Goal: Transaction & Acquisition: Purchase product/service

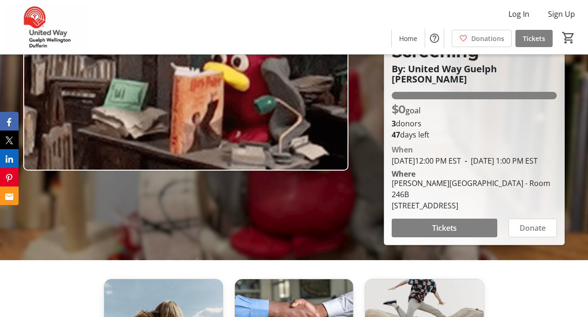
scroll to position [112, 0]
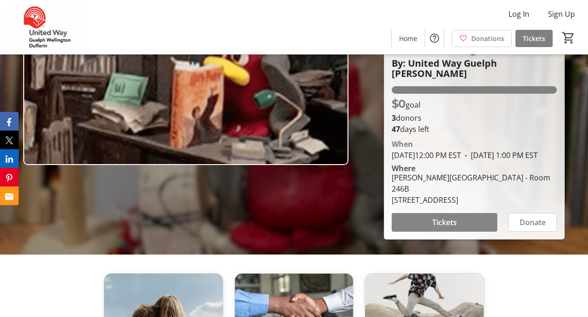
click at [449, 217] on span "Tickets" at bounding box center [444, 221] width 25 height 11
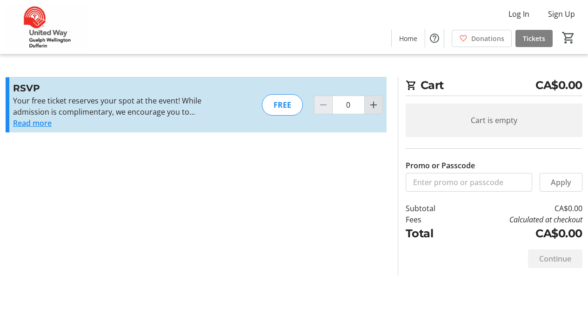
click at [382, 108] on span "Increment by one" at bounding box center [374, 105] width 18 height 18
type input "1"
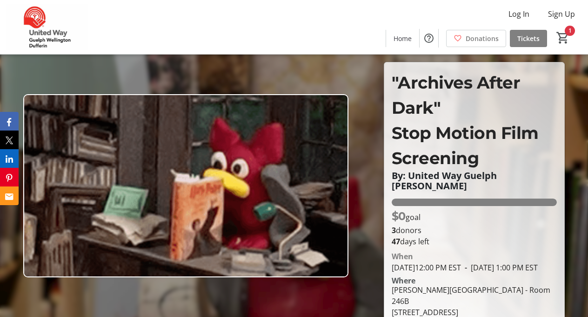
scroll to position [112, 0]
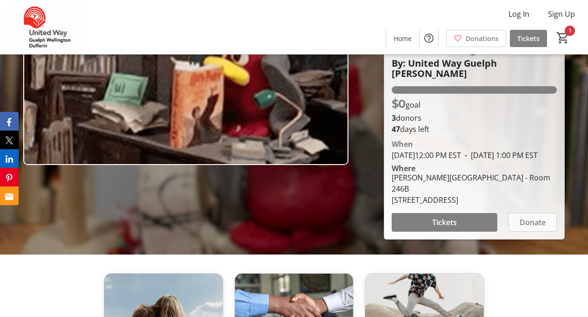
click at [528, 223] on span "Donate" at bounding box center [533, 221] width 26 height 11
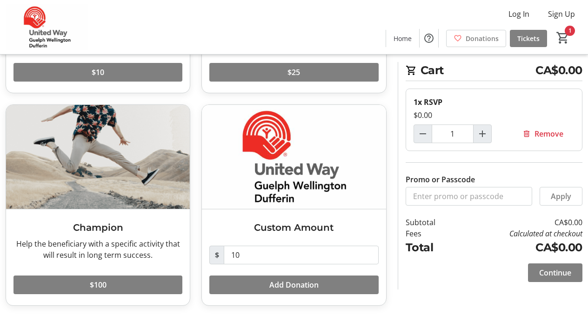
scroll to position [220, 0]
click at [136, 277] on span at bounding box center [98, 284] width 169 height 22
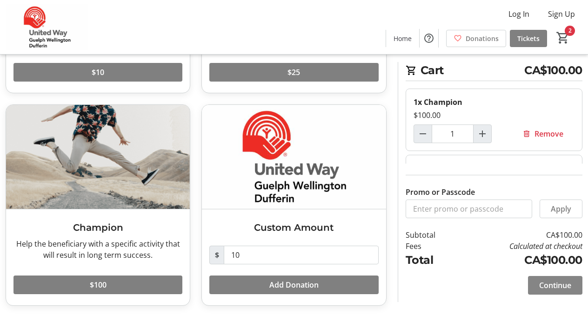
click at [545, 291] on span at bounding box center [555, 285] width 54 height 22
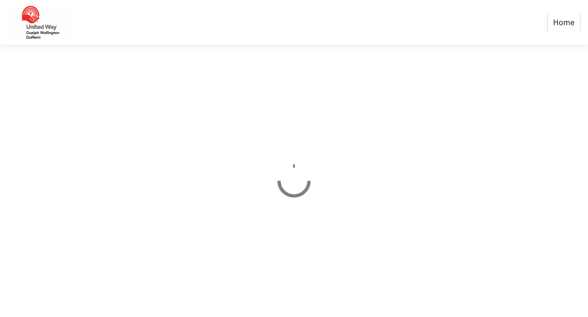
select select "CA"
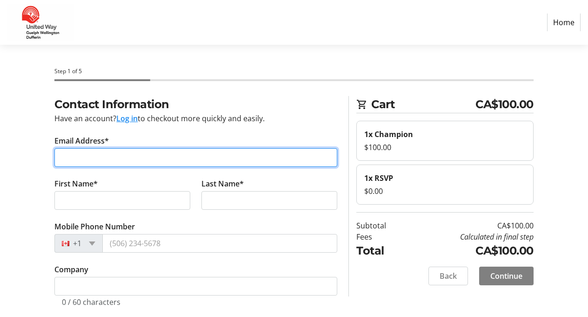
type input "[EMAIL_ADDRESS][DOMAIN_NAME]"
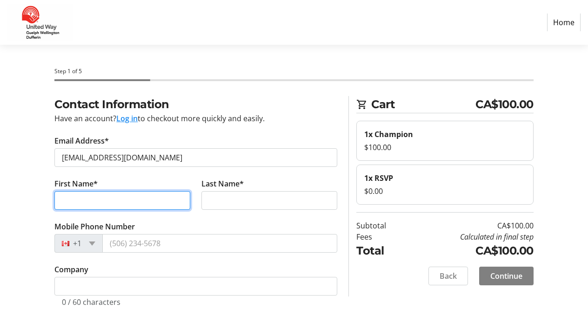
click at [176, 199] on input "First Name*" at bounding box center [122, 200] width 136 height 19
type input "[PERSON_NAME]"
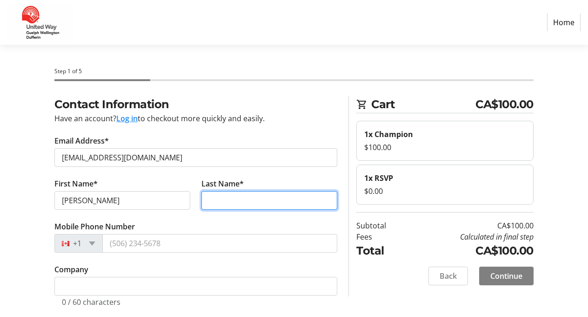
type input "Etches"
type input "[STREET_ADDRESS][PERSON_NAME]"
type input "Guelph"
select select "ON"
type input "N1E 0R2"
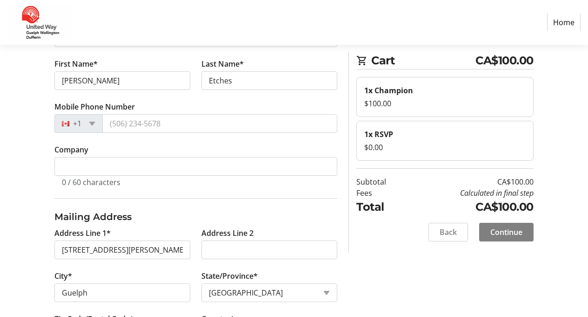
scroll to position [107, 0]
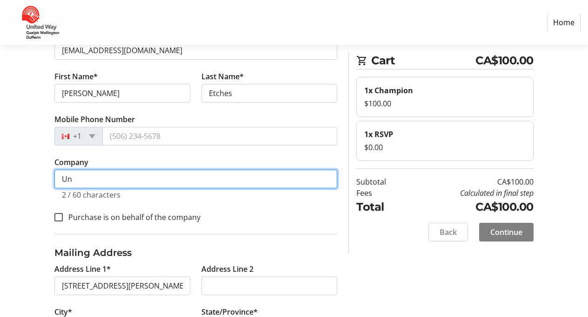
type input "Uni"
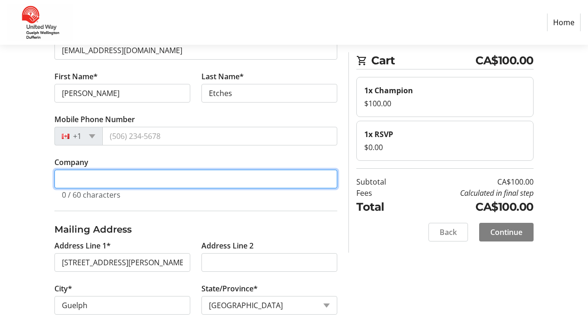
type input "[GEOGRAPHIC_DATA]"
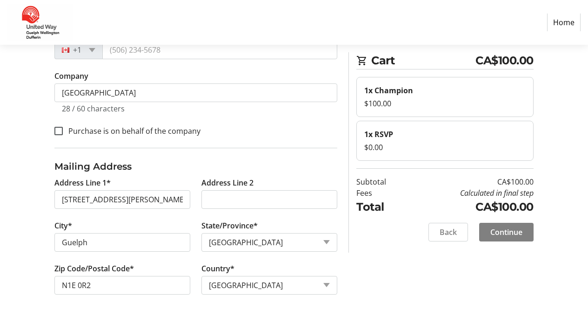
scroll to position [193, 0]
click at [516, 233] on span "Continue" at bounding box center [507, 231] width 32 height 11
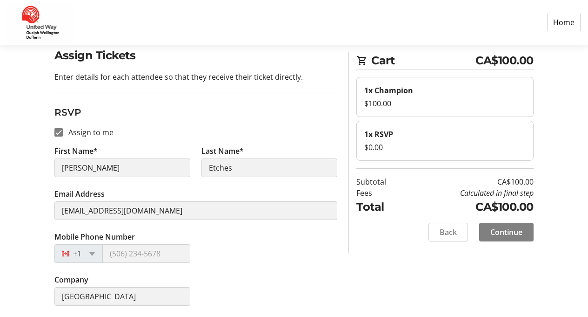
scroll to position [49, 0]
click at [503, 230] on span "Continue" at bounding box center [507, 231] width 32 height 11
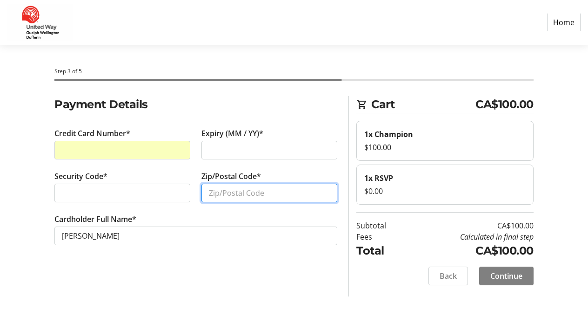
click at [321, 193] on input "Zip/Postal Code*" at bounding box center [270, 192] width 136 height 19
type input "N1E 0R2"
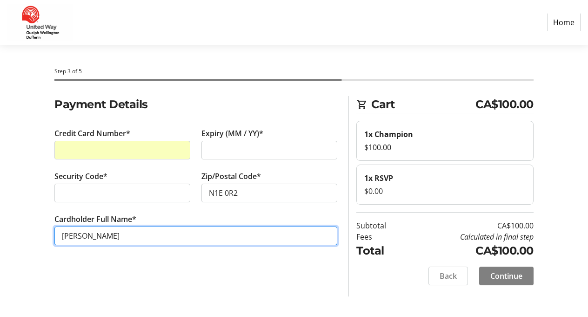
click at [182, 239] on input "[PERSON_NAME]" at bounding box center [195, 235] width 283 height 19
type input "[PERSON_NAME]"
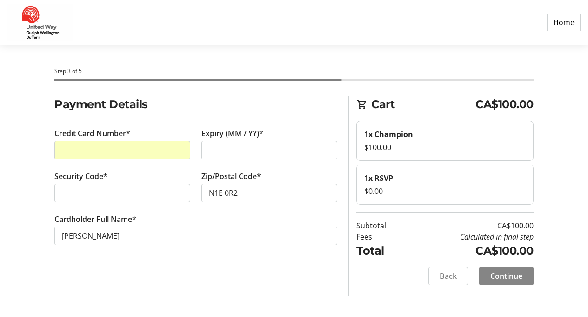
click at [521, 276] on span "Continue" at bounding box center [507, 275] width 32 height 11
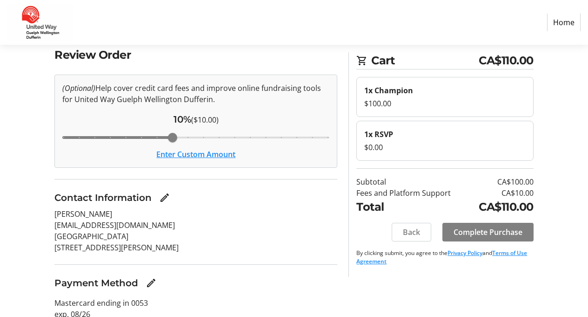
scroll to position [50, 0]
click at [492, 235] on span "Complete Purchase" at bounding box center [488, 231] width 69 height 11
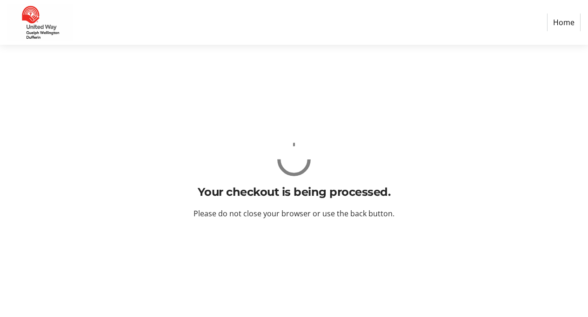
scroll to position [0, 0]
